Goal: Task Accomplishment & Management: Use online tool/utility

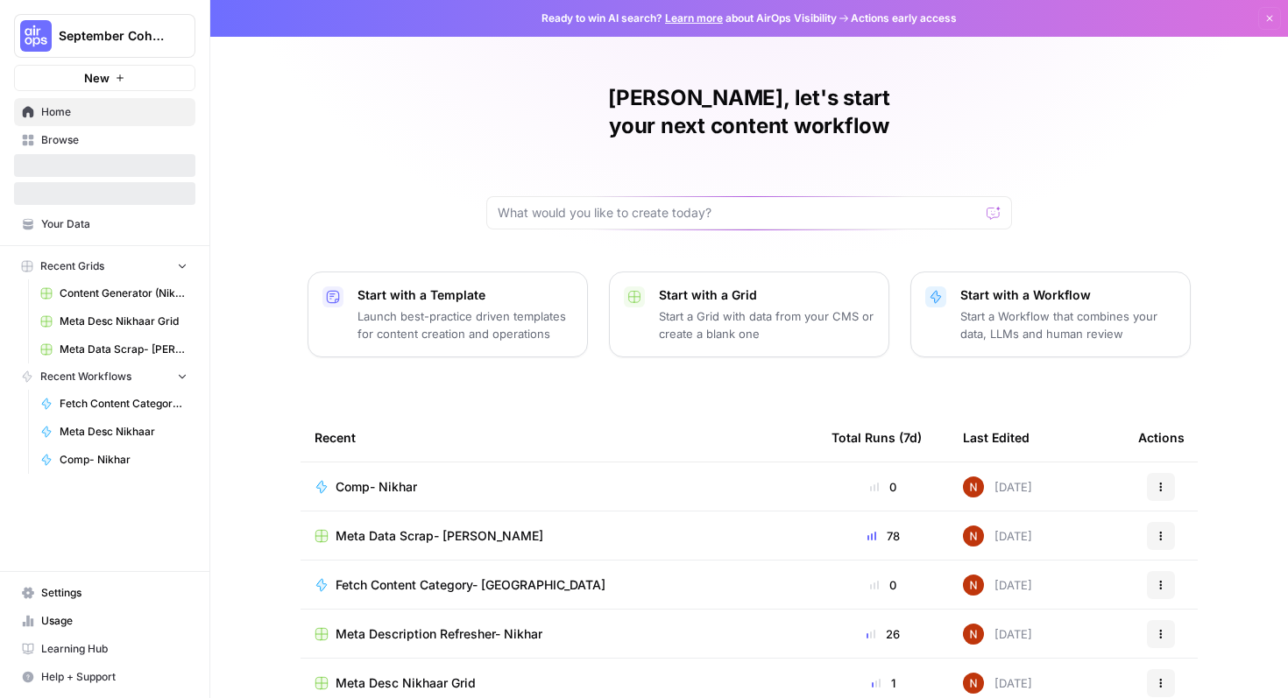
click at [154, 47] on button "September Cohort" at bounding box center [104, 36] width 181 height 44
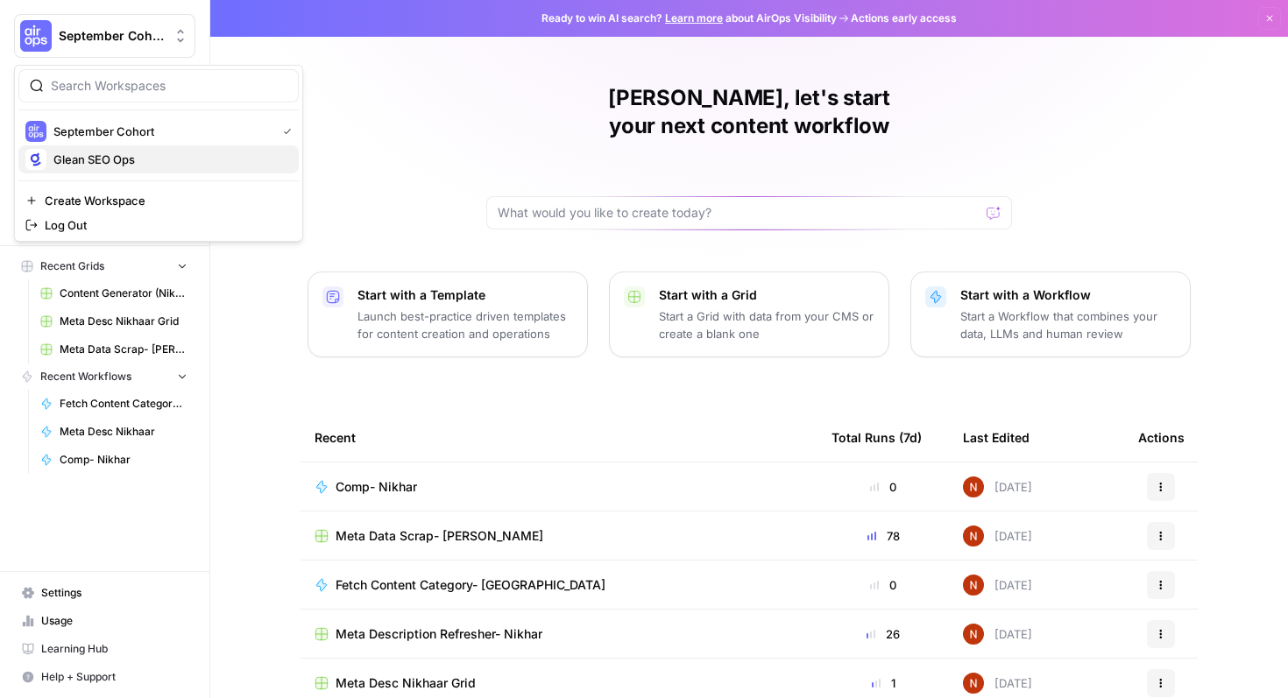
click at [160, 155] on span "Glean SEO Ops" at bounding box center [168, 160] width 231 height 18
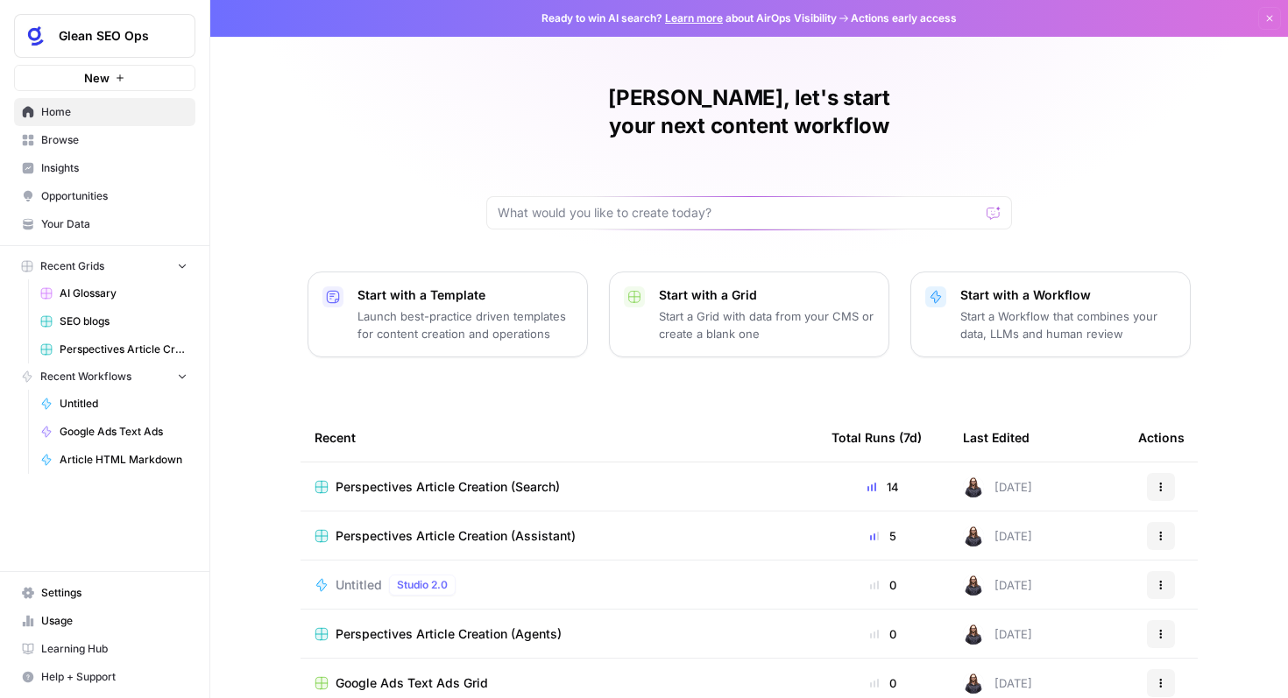
scroll to position [52, 0]
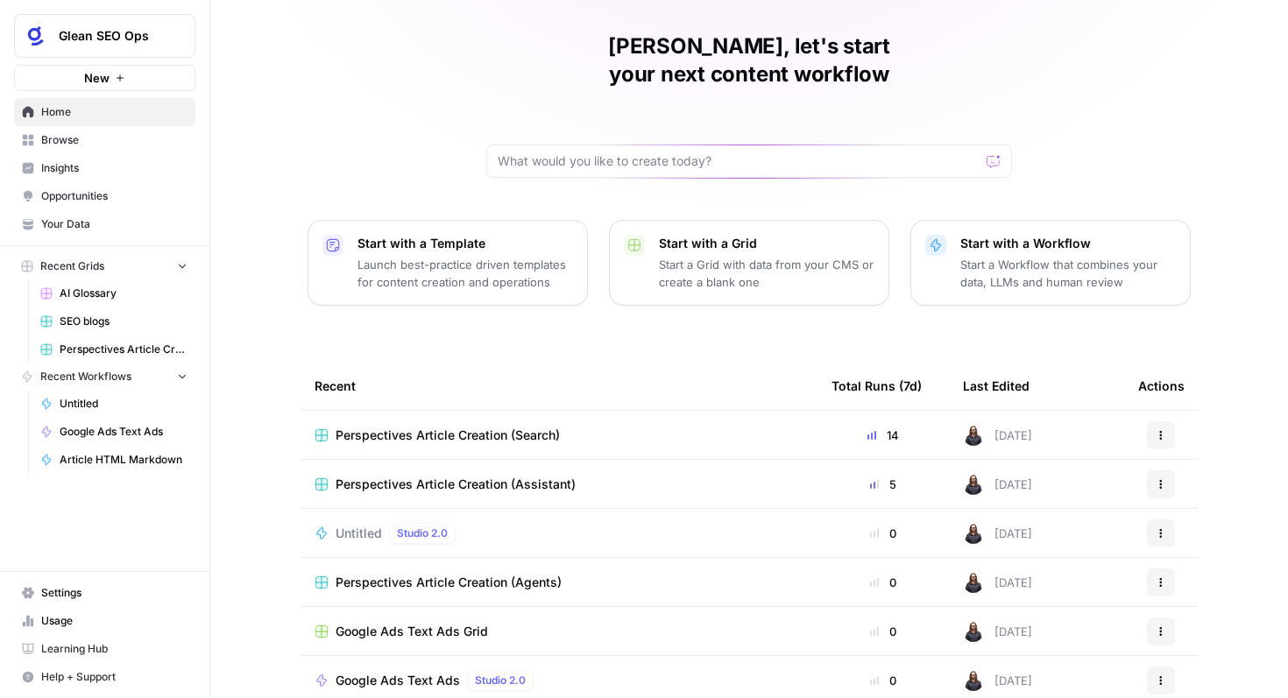
click at [502, 427] on span "Perspectives Article Creation (Search)" at bounding box center [448, 436] width 224 height 18
